Goal: Transaction & Acquisition: Purchase product/service

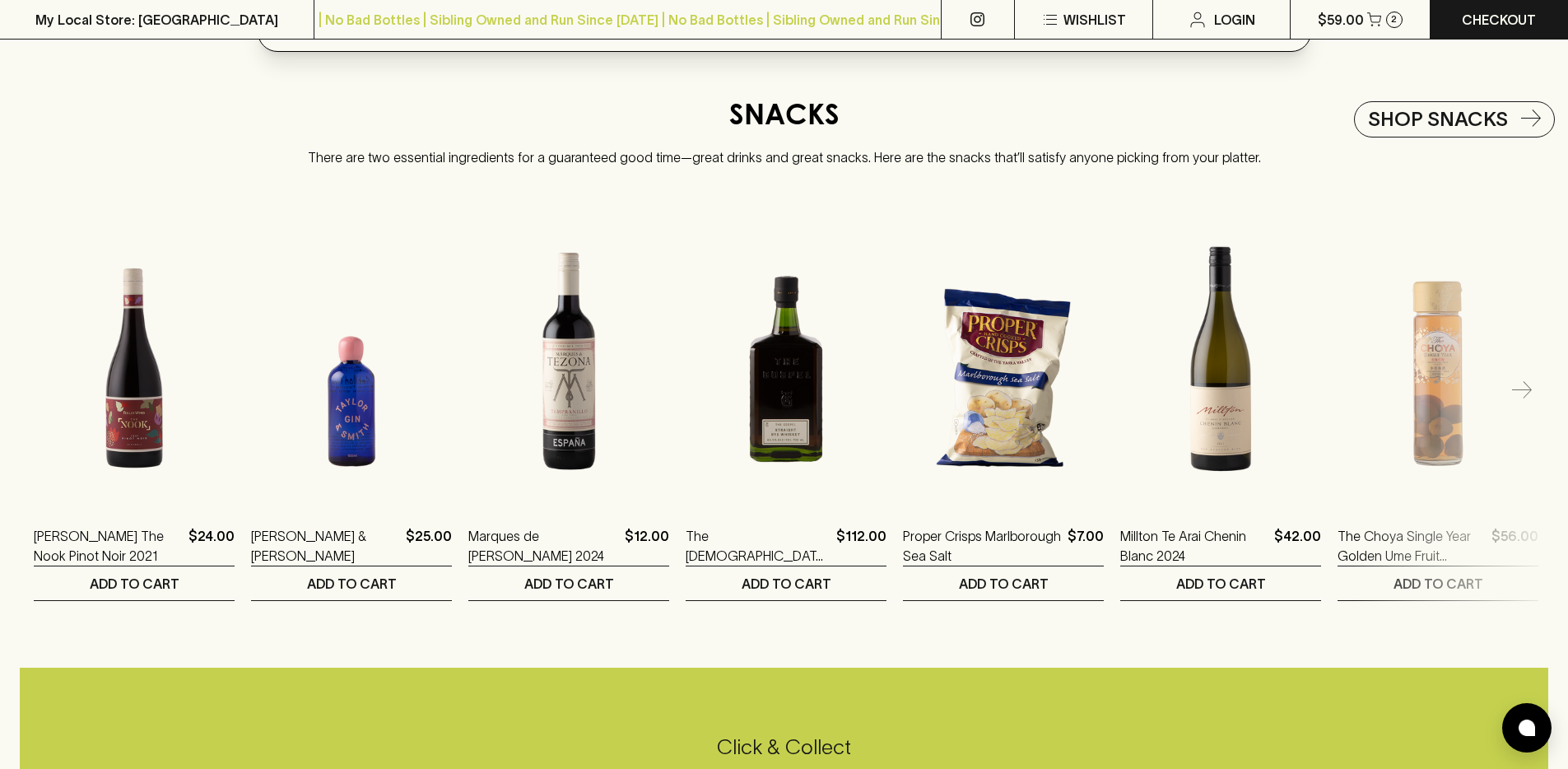
scroll to position [3307, 0]
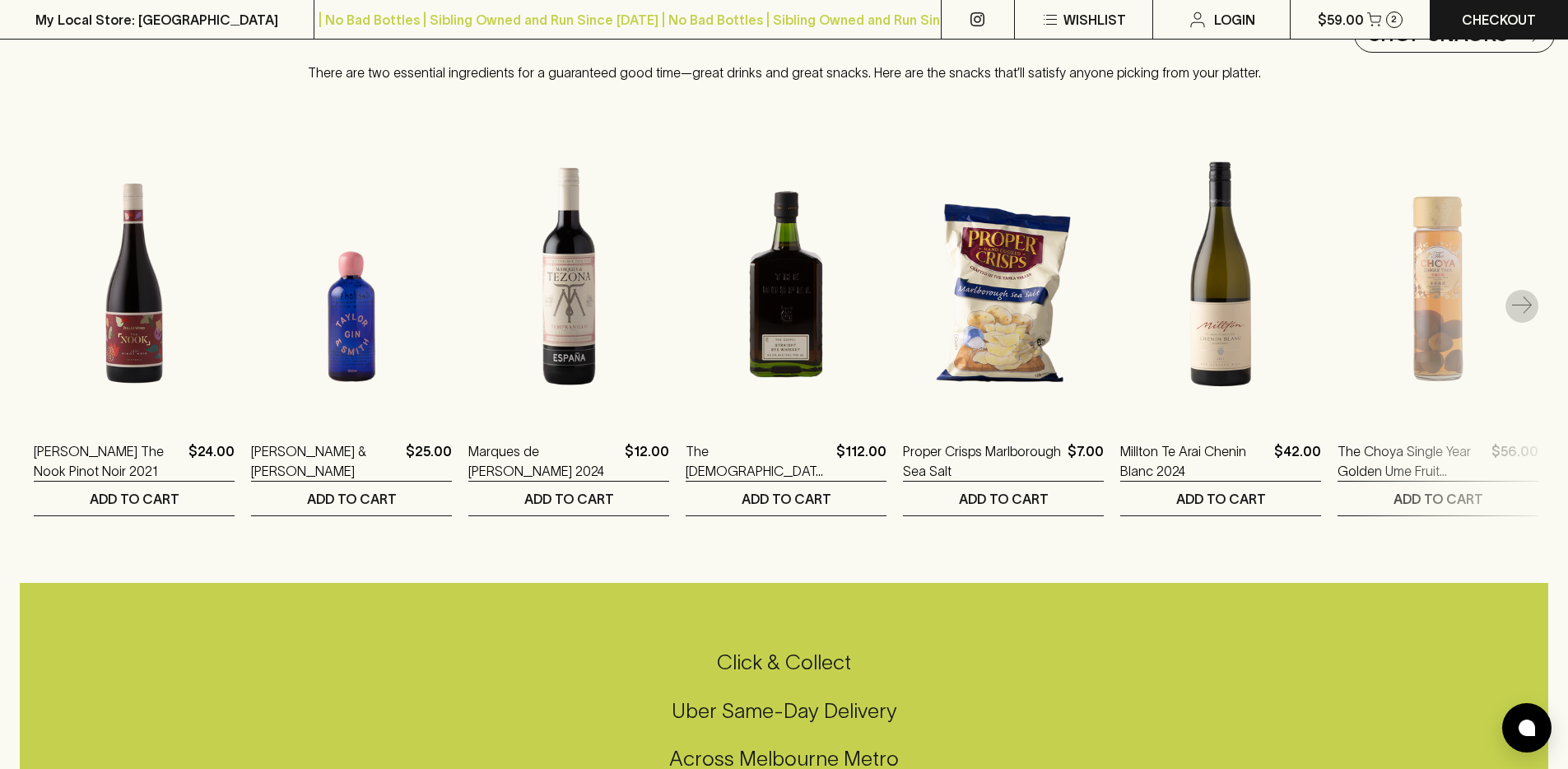
click at [1512, 314] on icon "button" at bounding box center [1522, 306] width 20 height 20
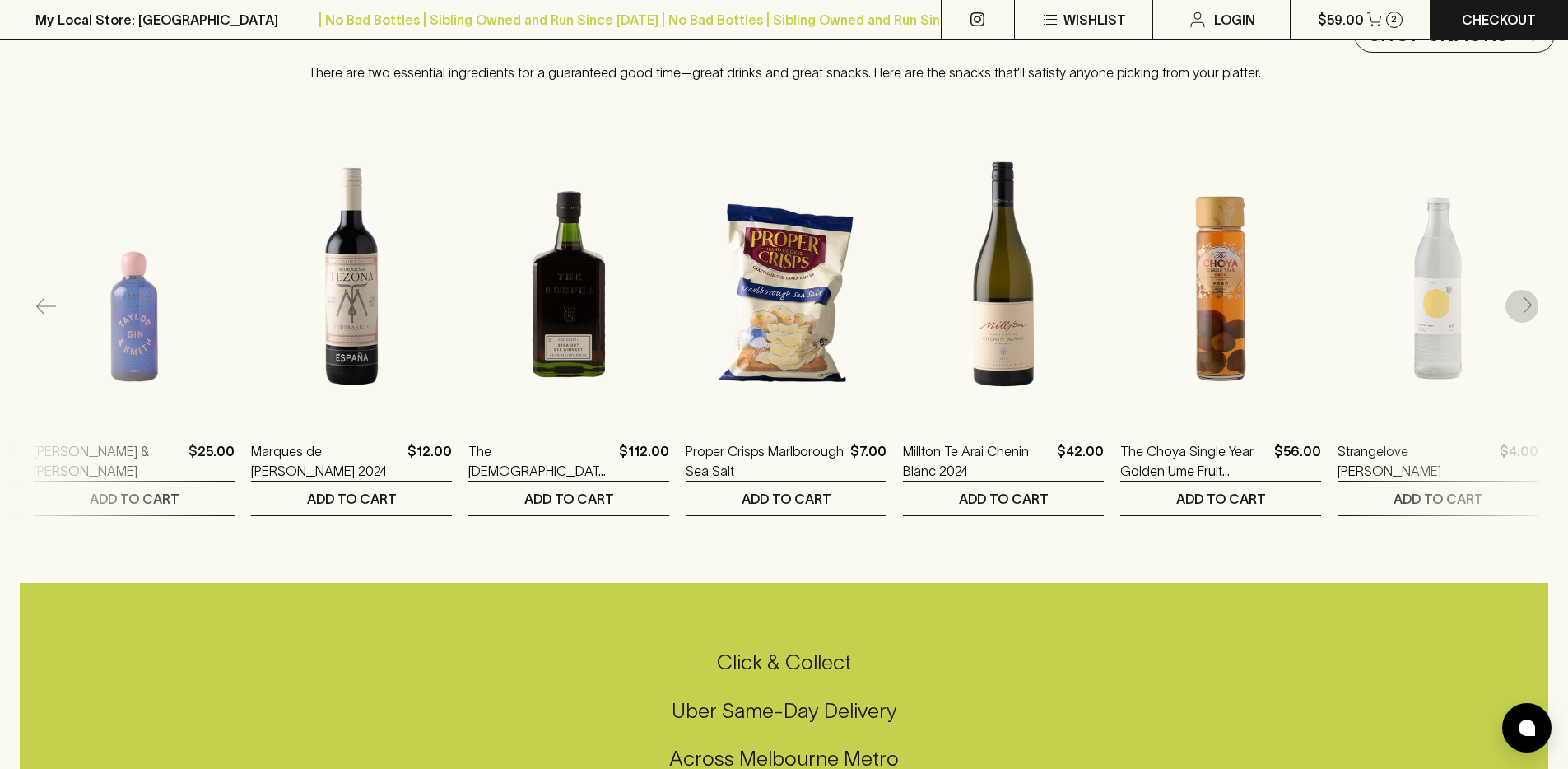
click at [1510, 315] on button "button" at bounding box center [1523, 307] width 33 height 33
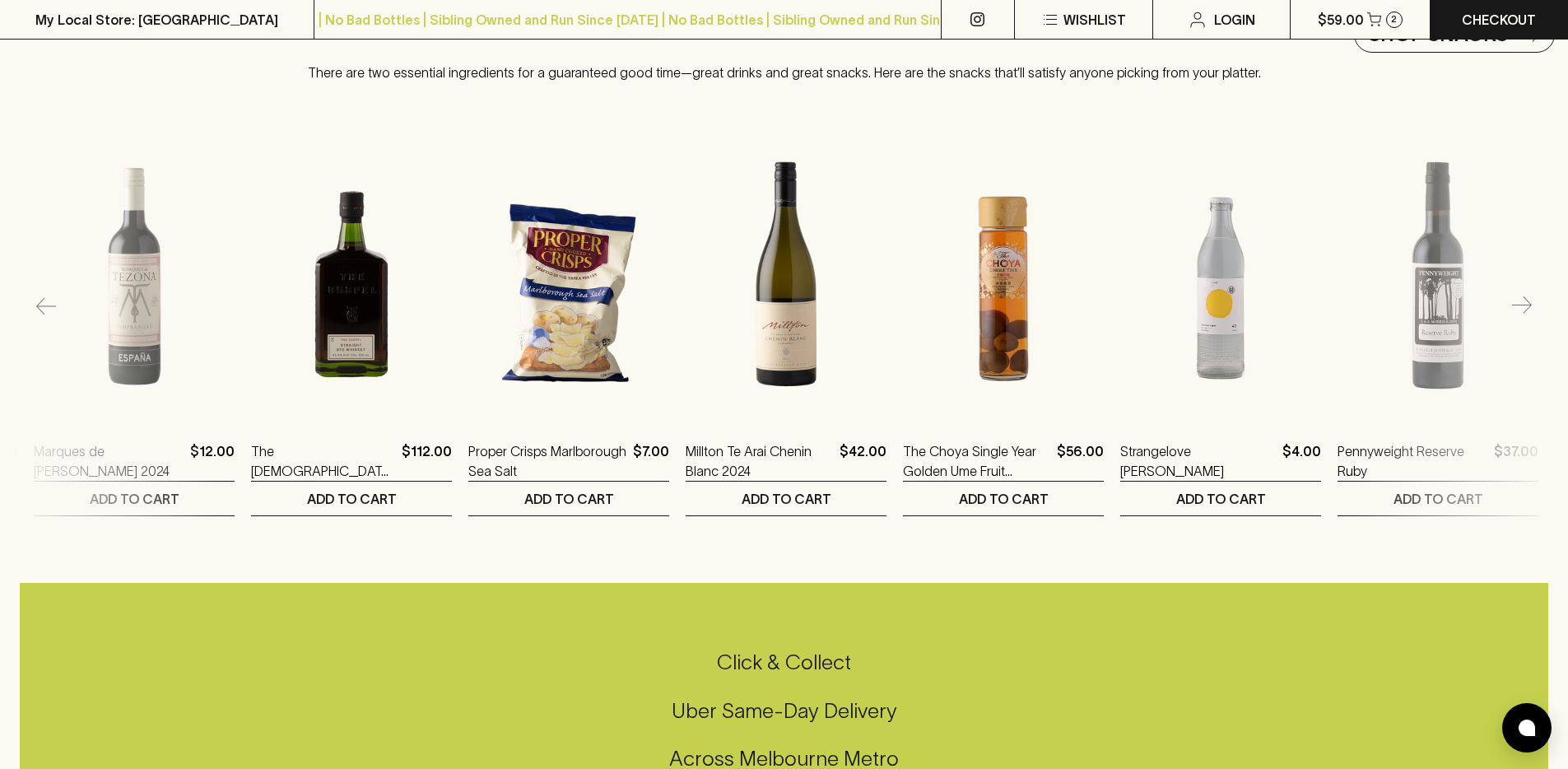
click at [1510, 315] on button "button" at bounding box center [1523, 307] width 33 height 33
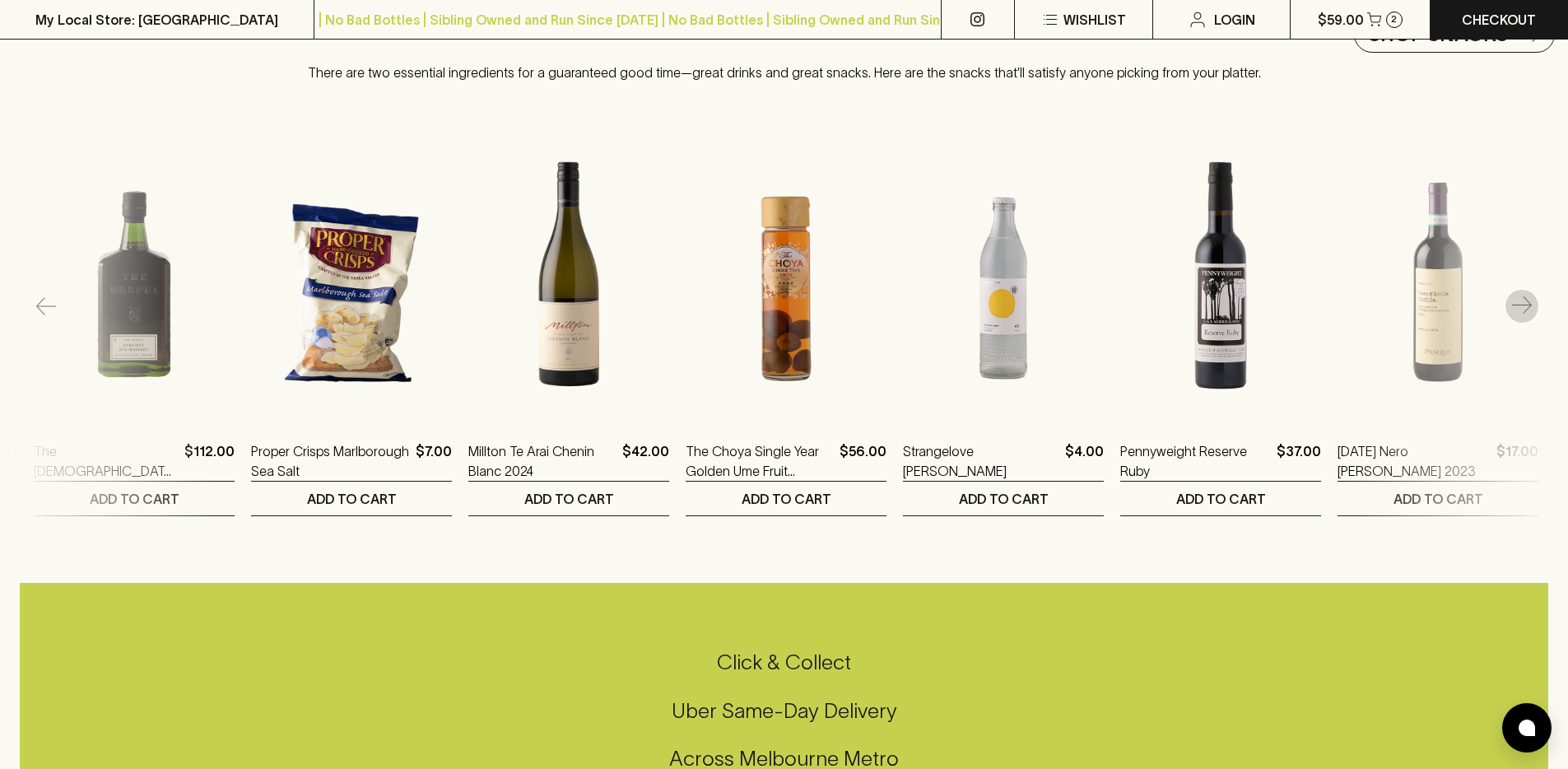
click at [1510, 315] on button "button" at bounding box center [1523, 307] width 33 height 33
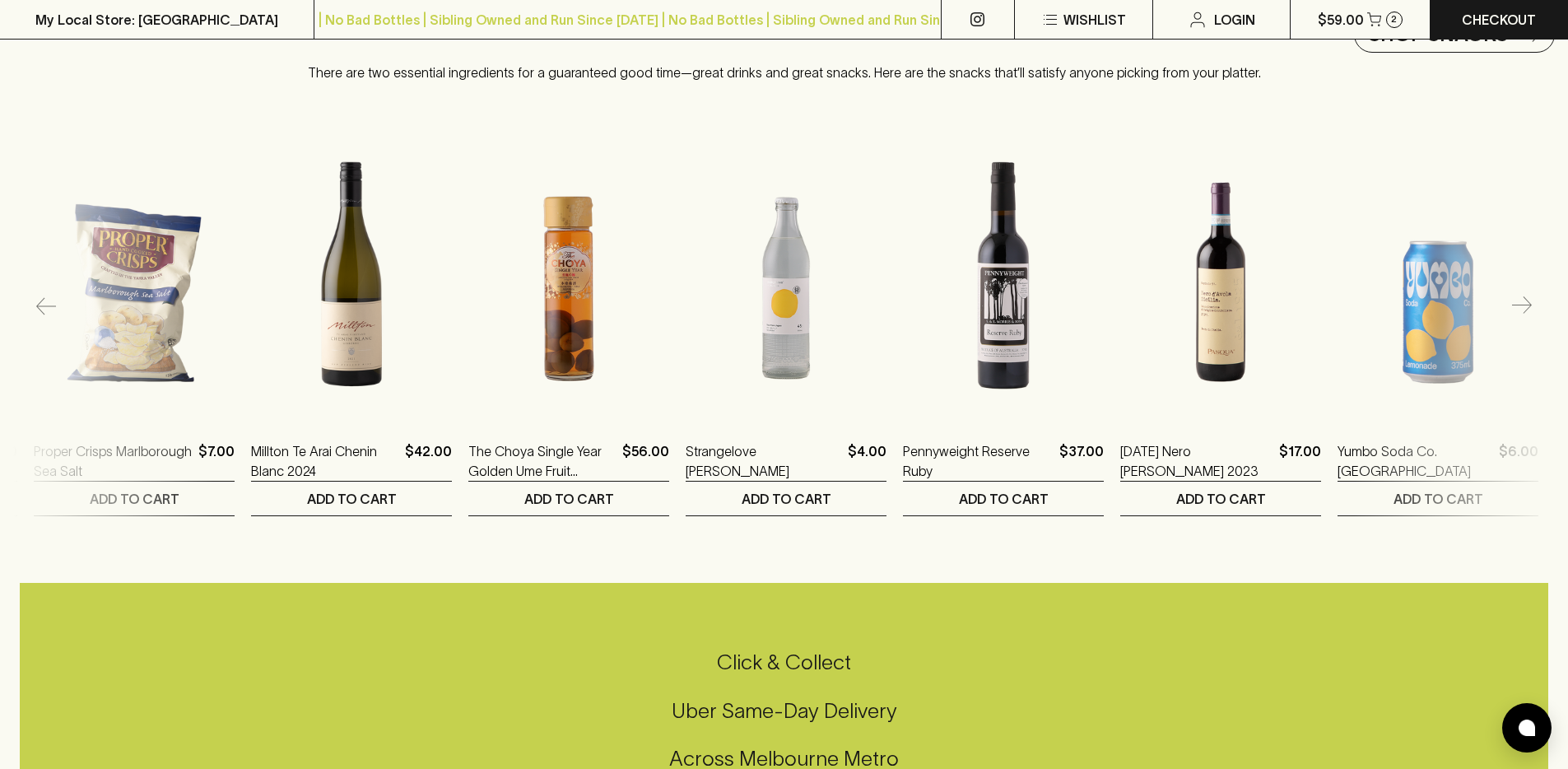
click at [1510, 315] on button "button" at bounding box center [1523, 307] width 33 height 33
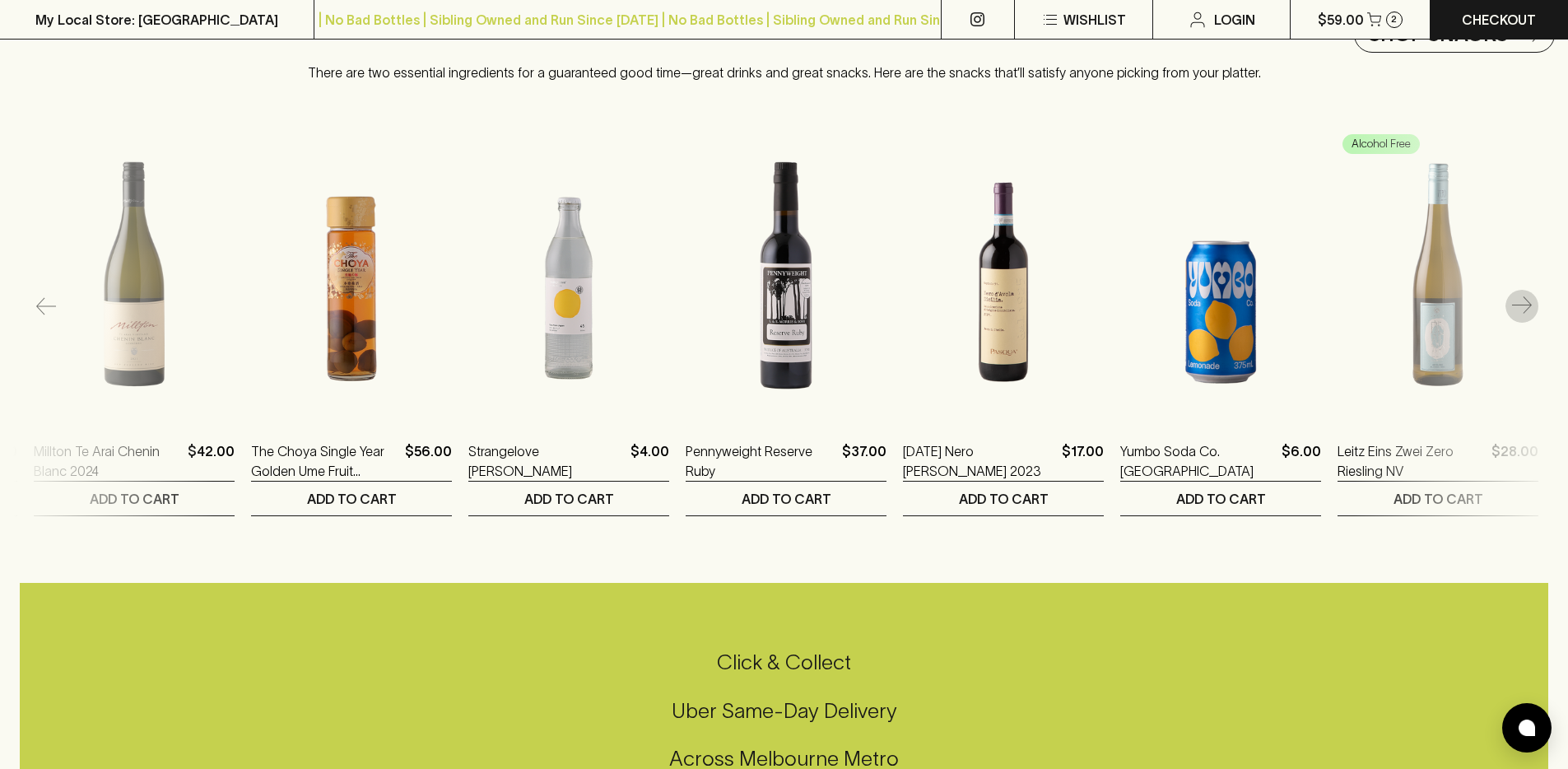
click at [1510, 315] on button "button" at bounding box center [1523, 307] width 33 height 33
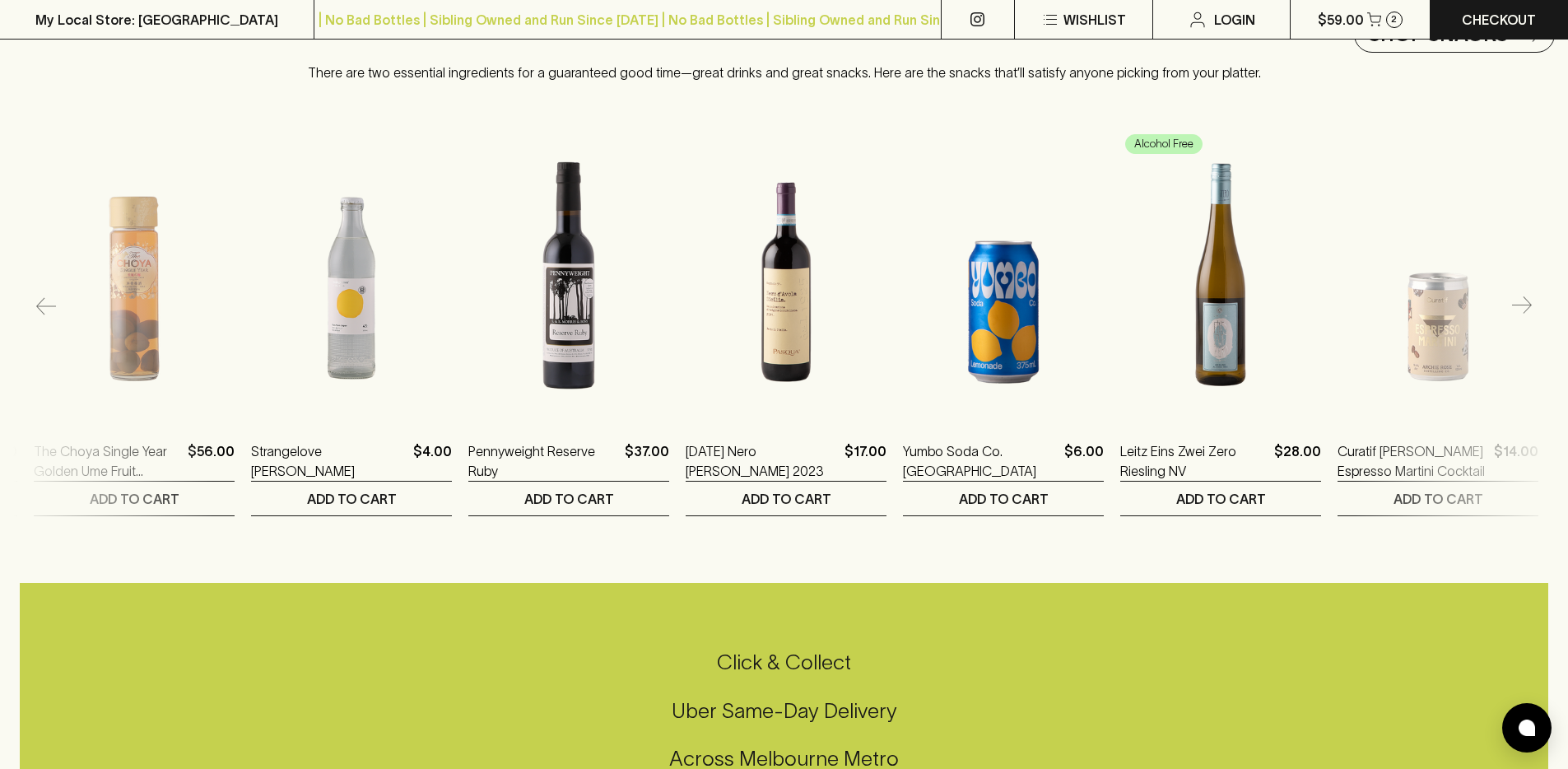
click at [1510, 315] on button "button" at bounding box center [1523, 307] width 33 height 33
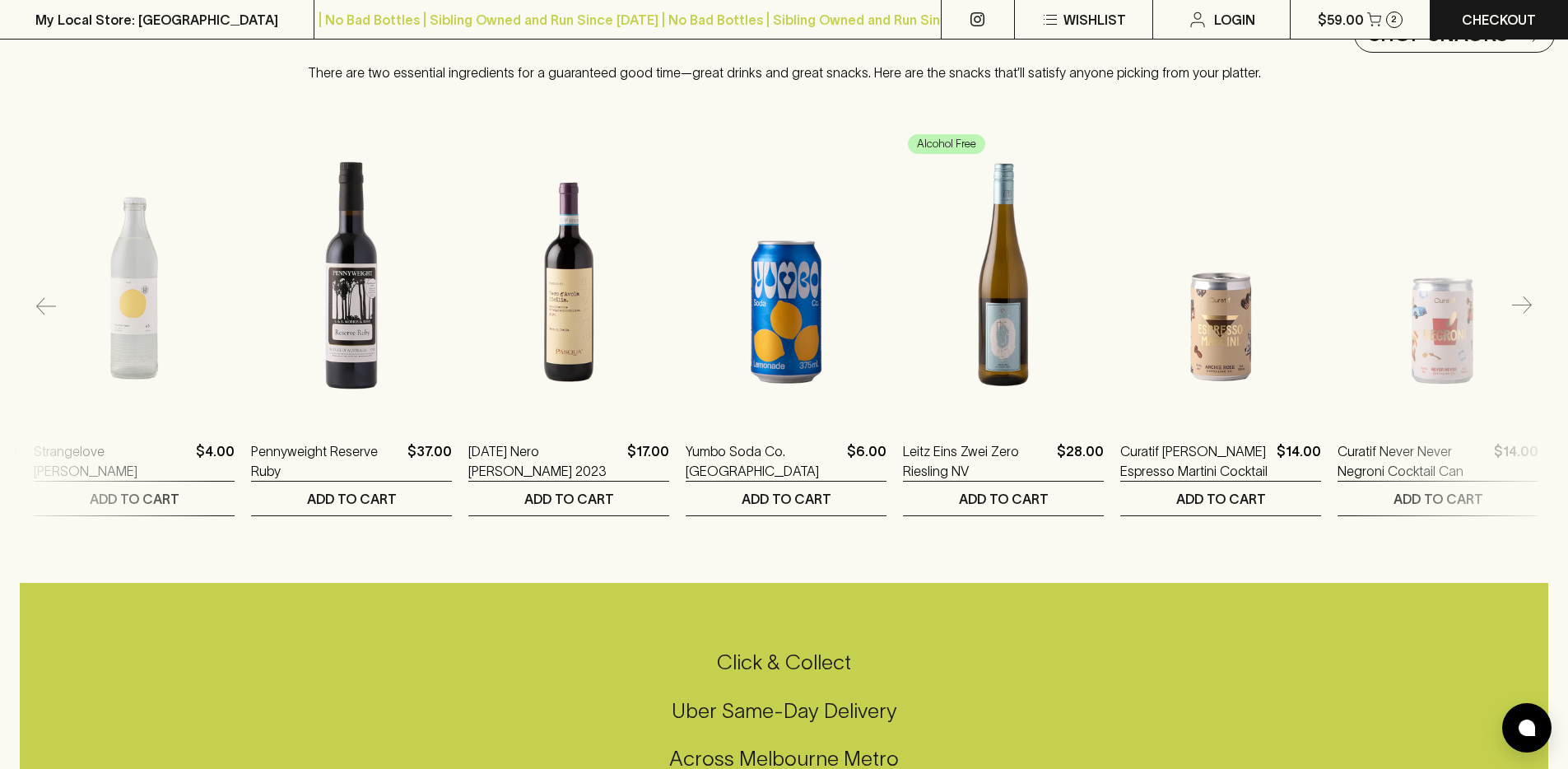
click at [1510, 315] on button "button" at bounding box center [1523, 307] width 33 height 33
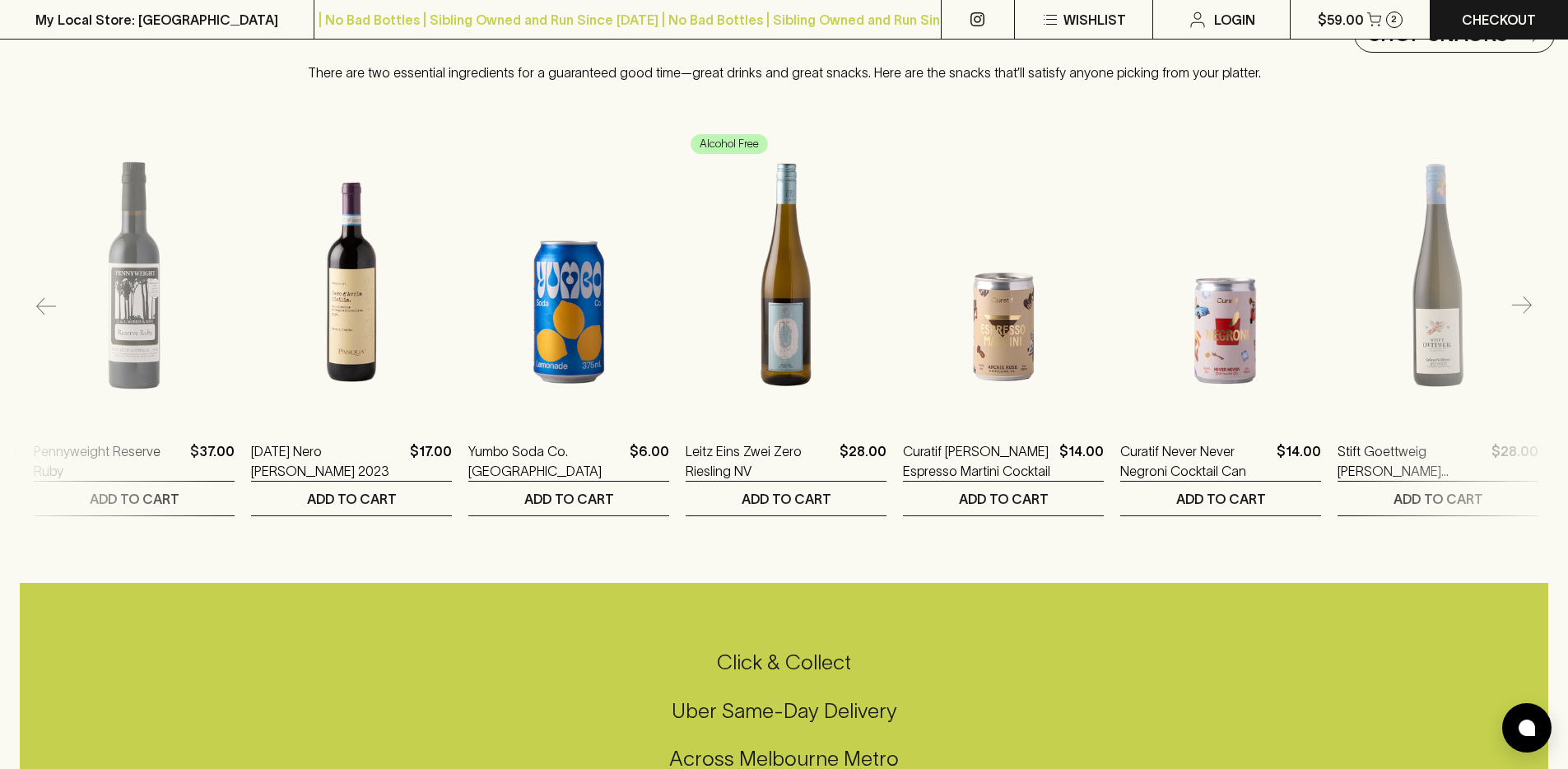
click at [1510, 315] on button "button" at bounding box center [1523, 307] width 33 height 33
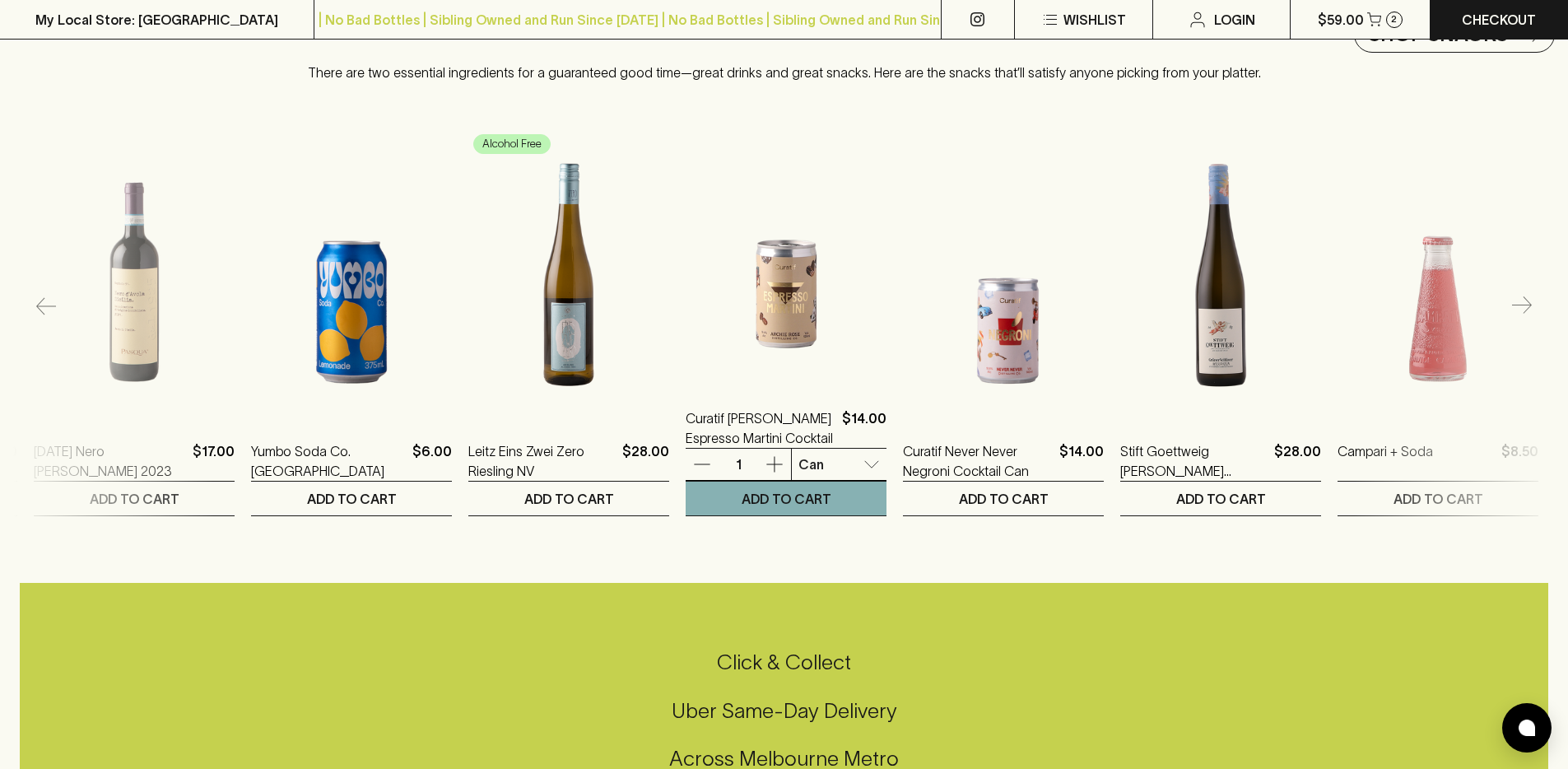
scroll to position [2952, 0]
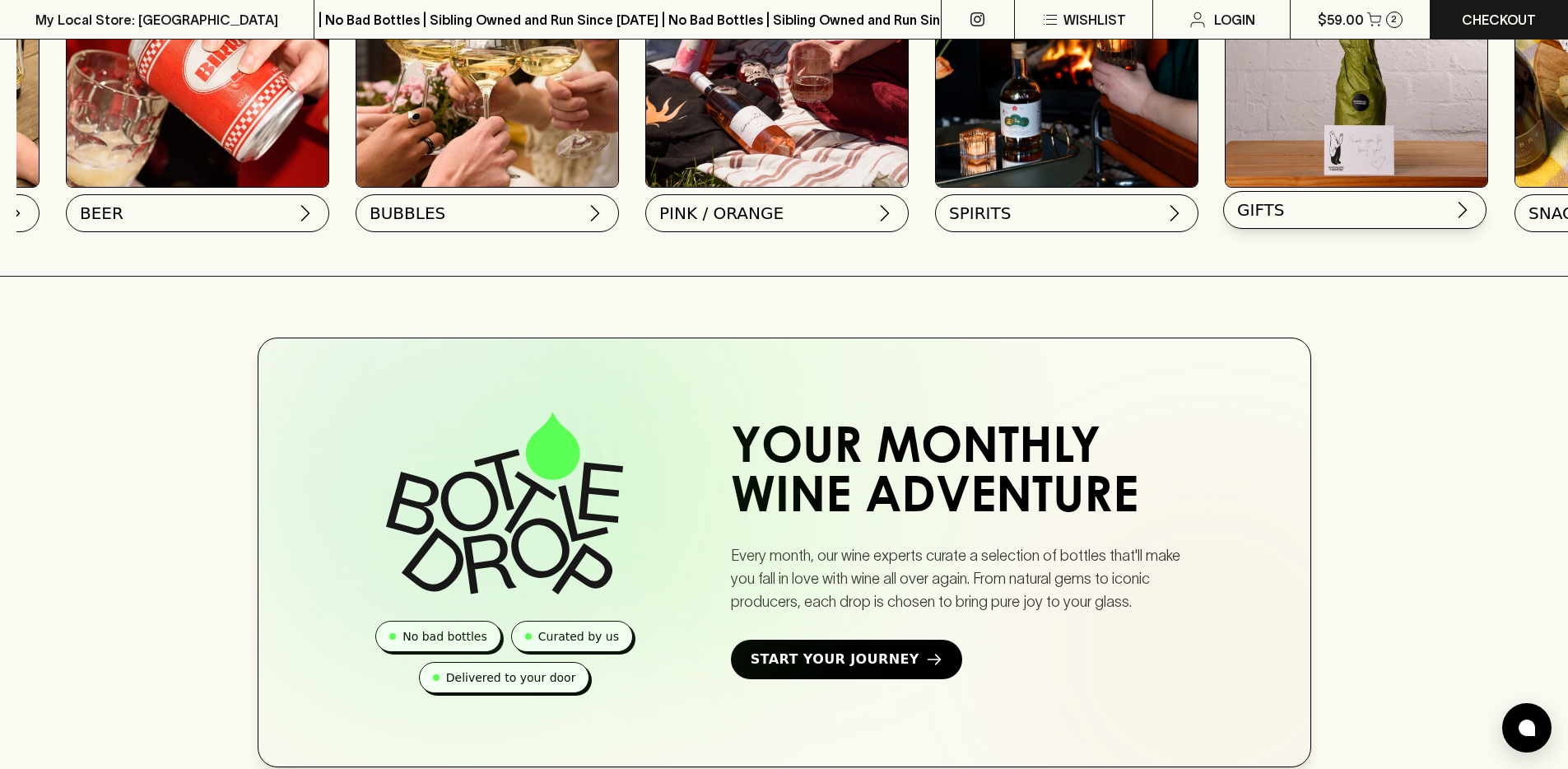
scroll to position [0, 548]
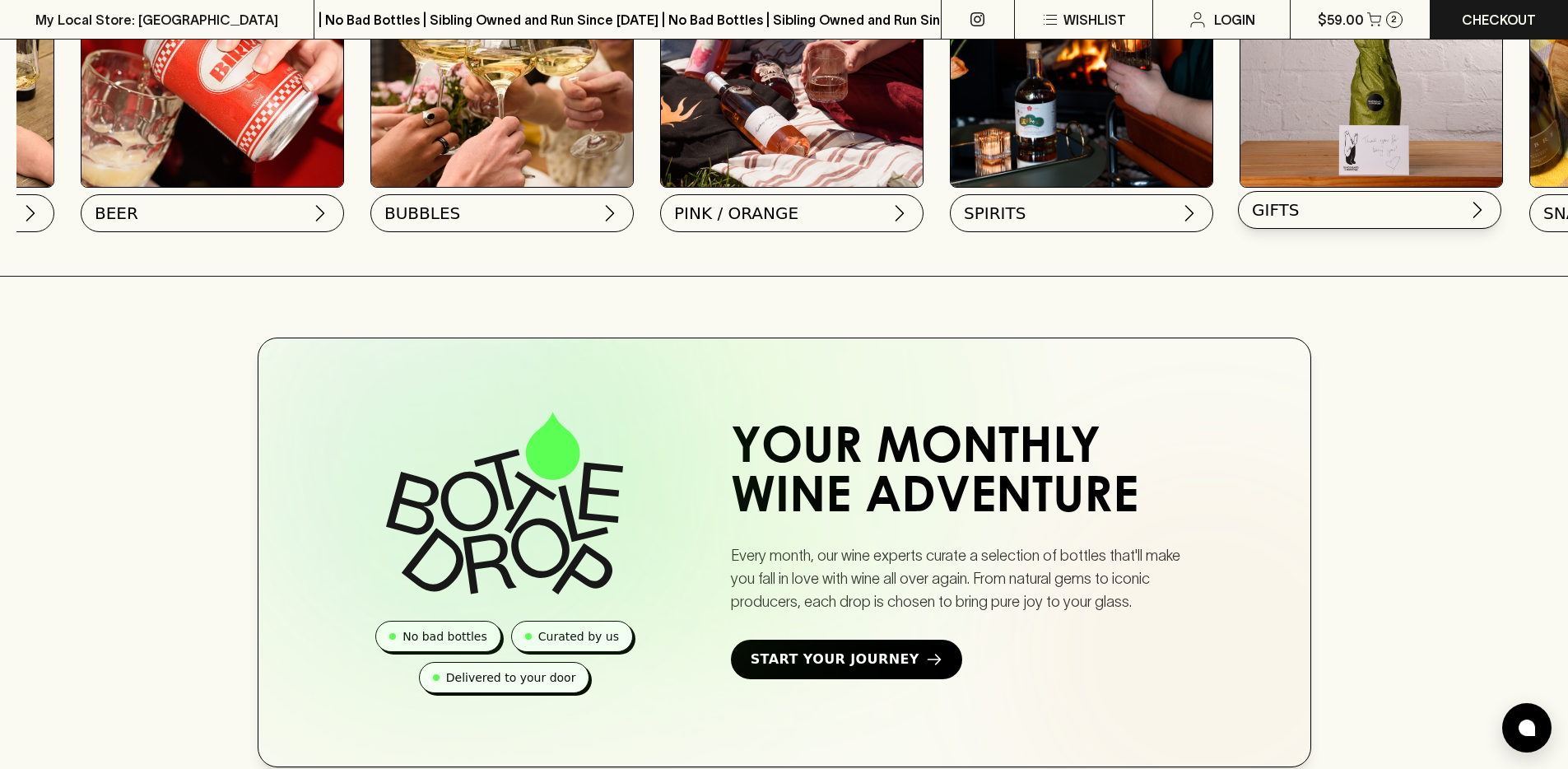
click at [1334, 196] on button "GIFTS" at bounding box center [1370, 210] width 263 height 38
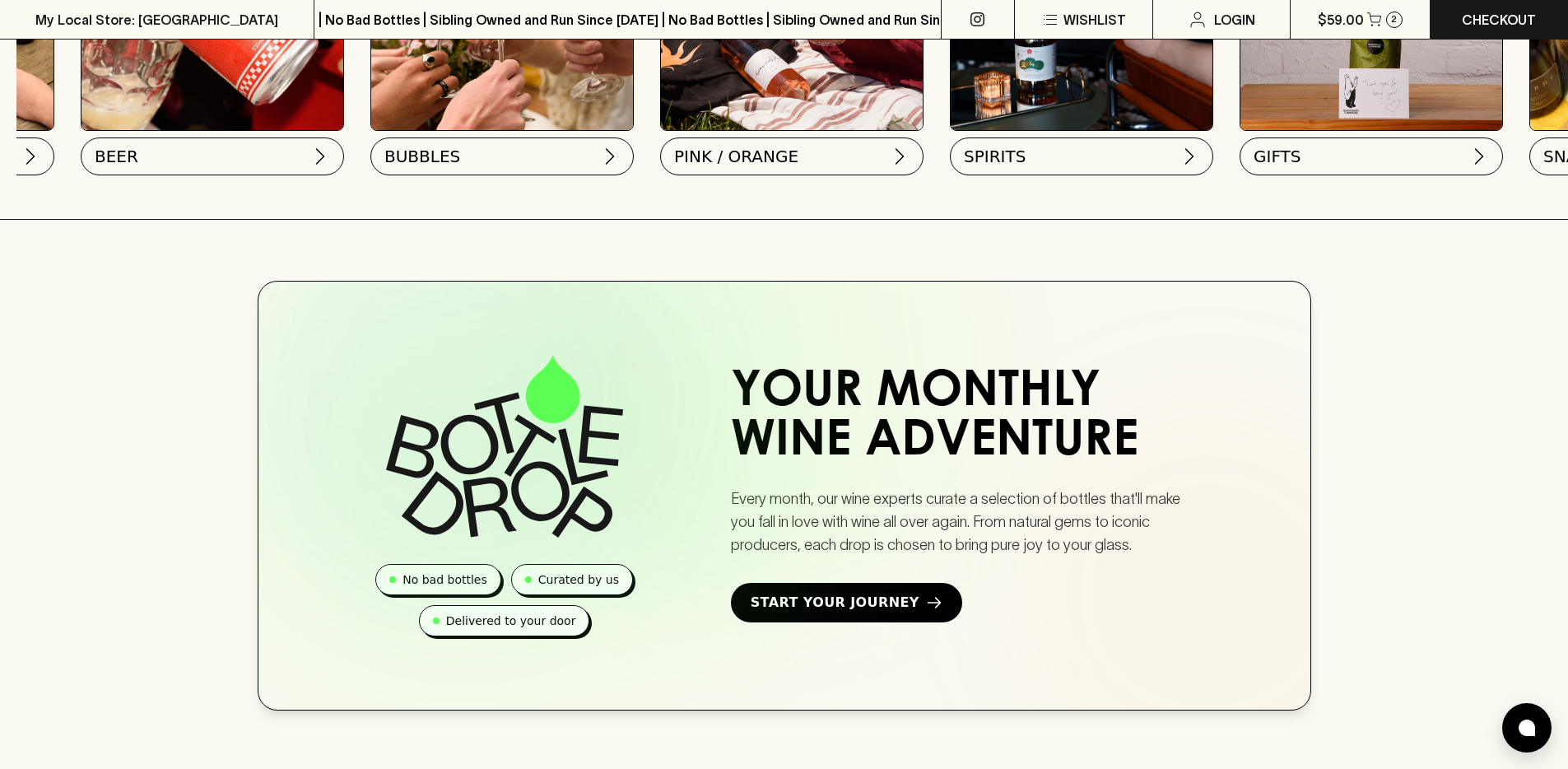
scroll to position [1003, 0]
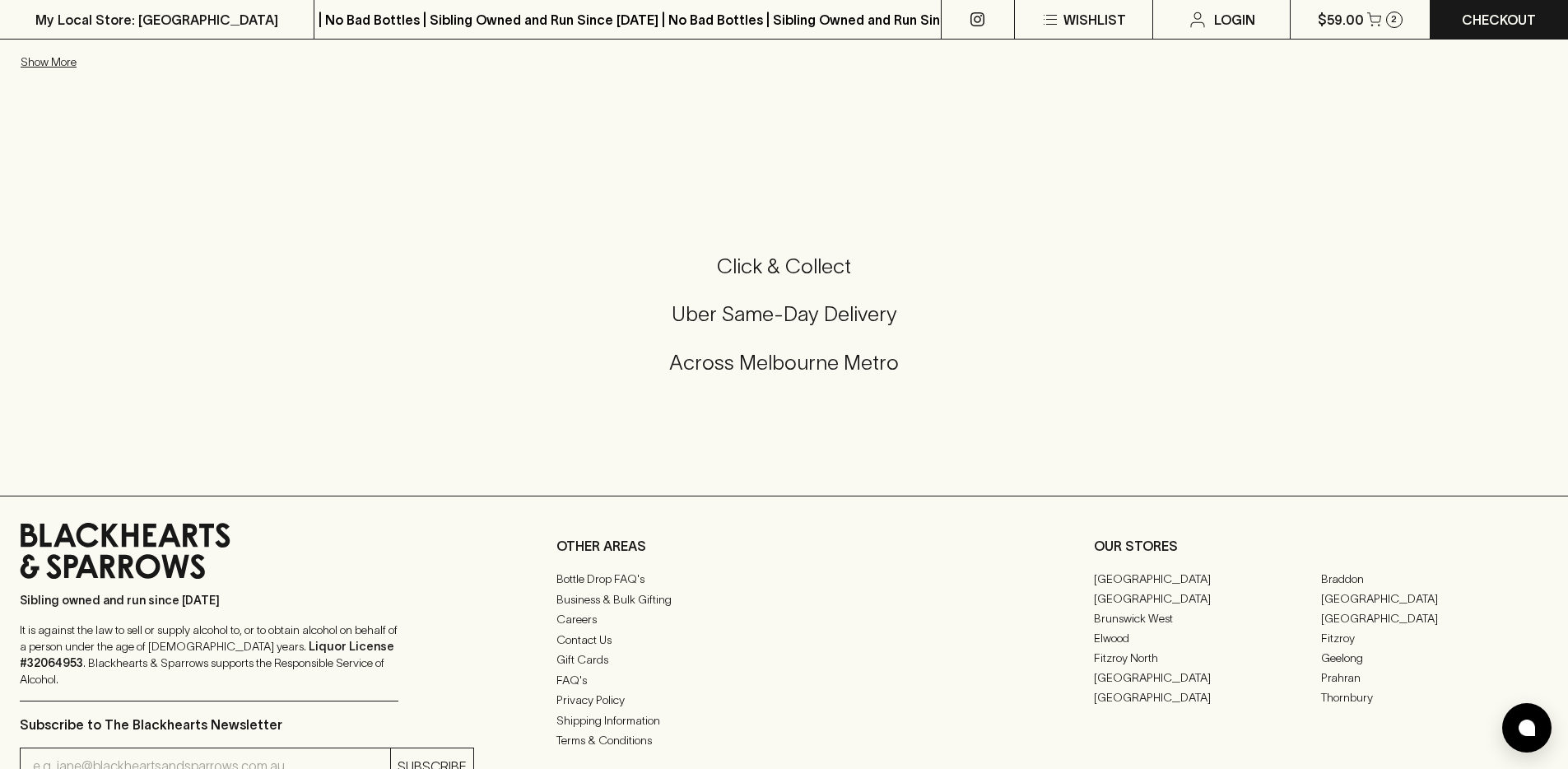
scroll to position [31, 0]
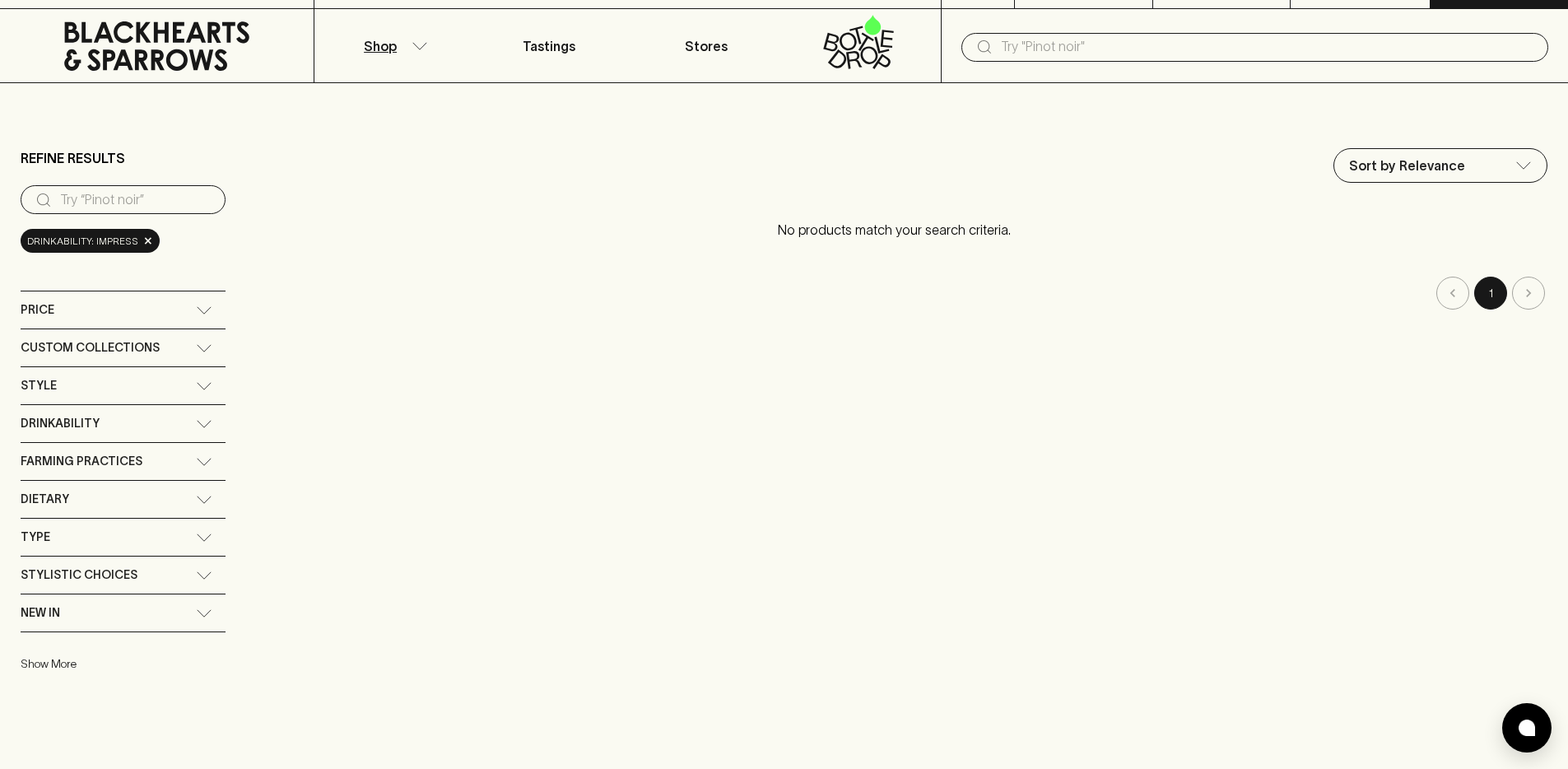
click at [64, 674] on button "Show More" at bounding box center [128, 663] width 216 height 34
click at [40, 660] on button "Show less" at bounding box center [128, 663] width 216 height 34
click at [173, 350] on div "Custom Collections" at bounding box center [108, 348] width 176 height 21
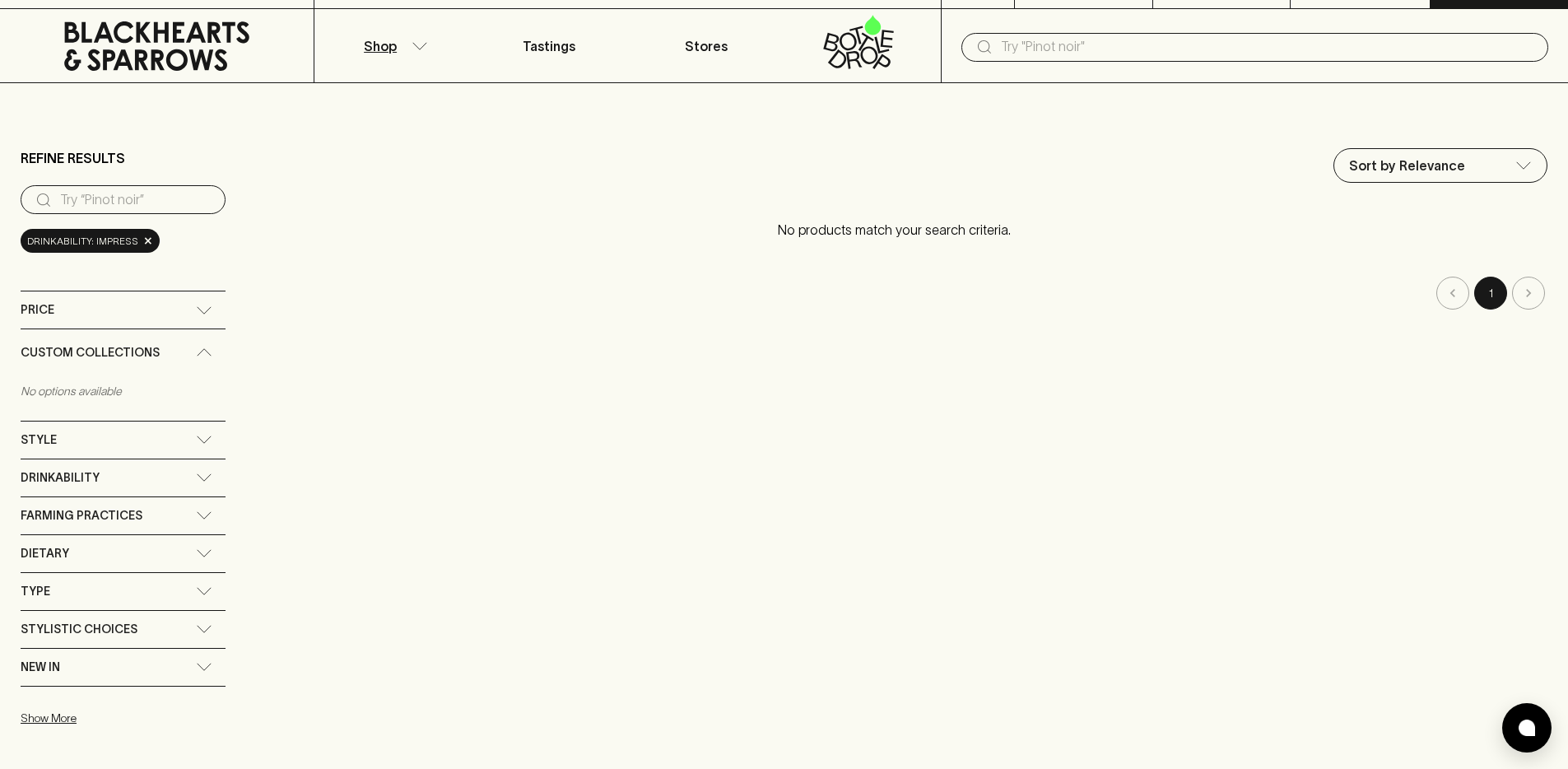
click at [173, 350] on div "Custom Collections" at bounding box center [108, 353] width 176 height 21
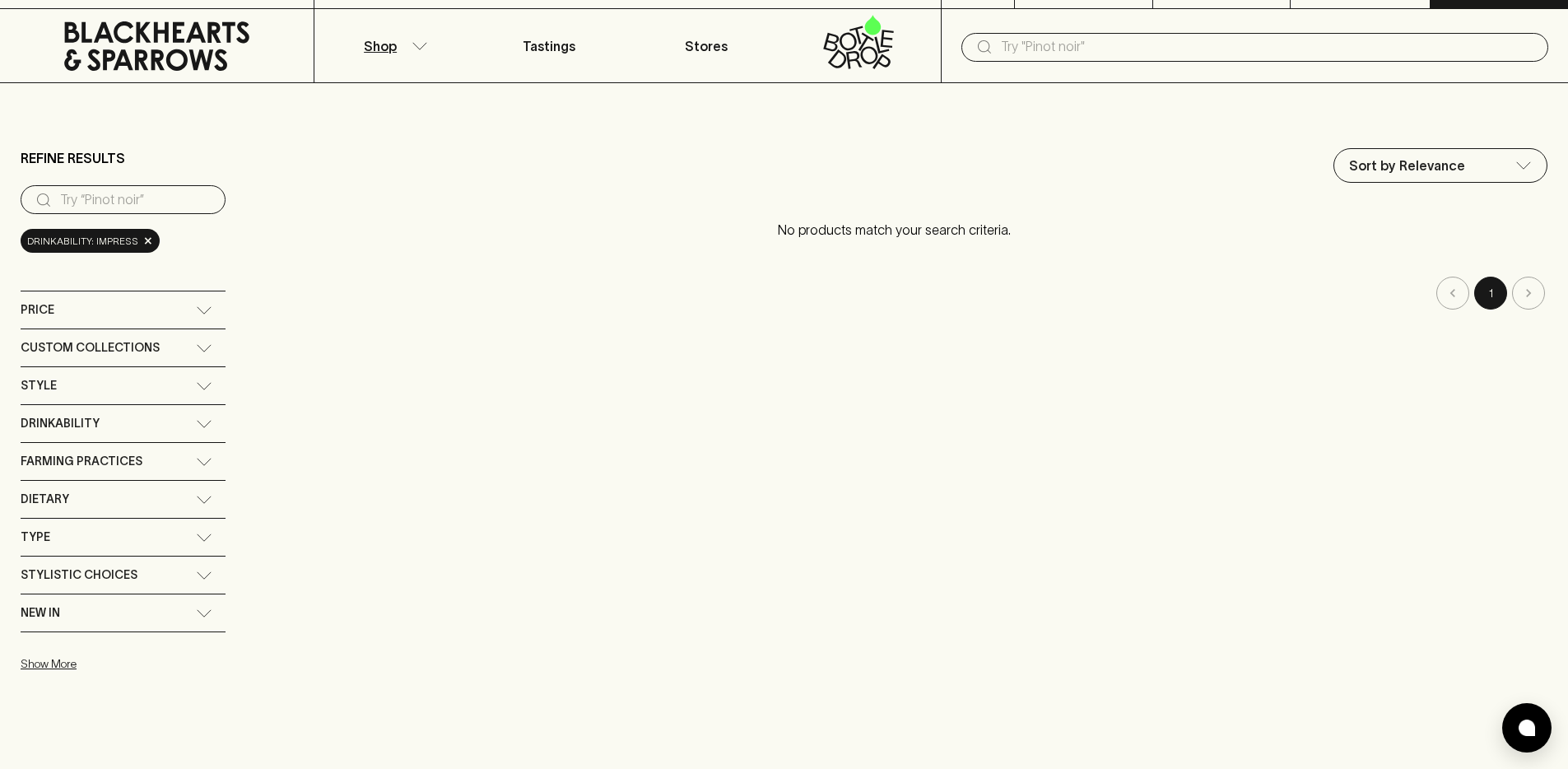
click at [172, 546] on div "Type" at bounding box center [108, 537] width 176 height 21
click at [172, 546] on div "Type" at bounding box center [108, 543] width 176 height 21
click at [162, 562] on div "Stylistic Choices" at bounding box center [123, 575] width 205 height 37
click at [143, 241] on span "×" at bounding box center [148, 241] width 10 height 17
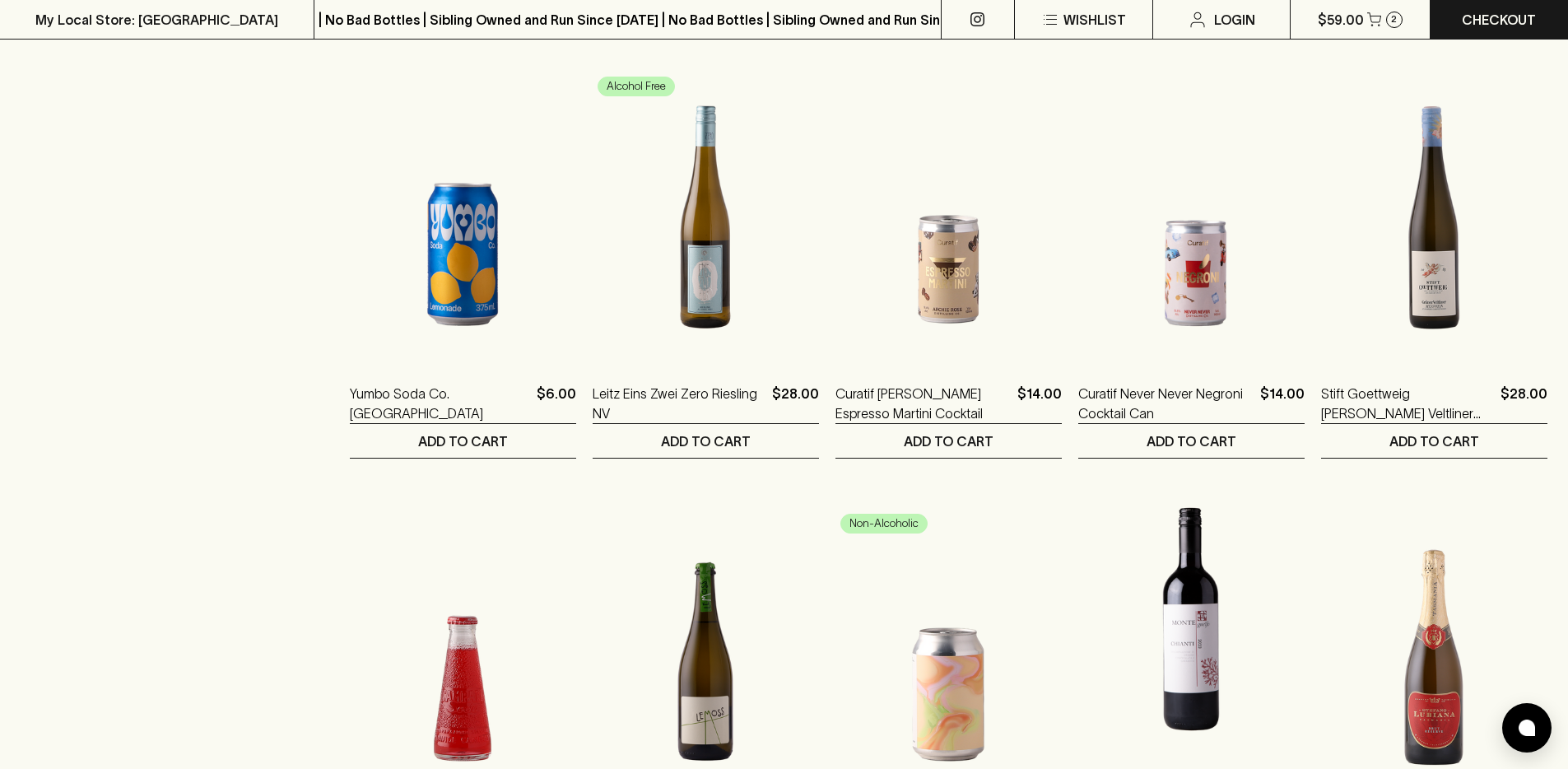
scroll to position [1588, 0]
